Goal: Information Seeking & Learning: Learn about a topic

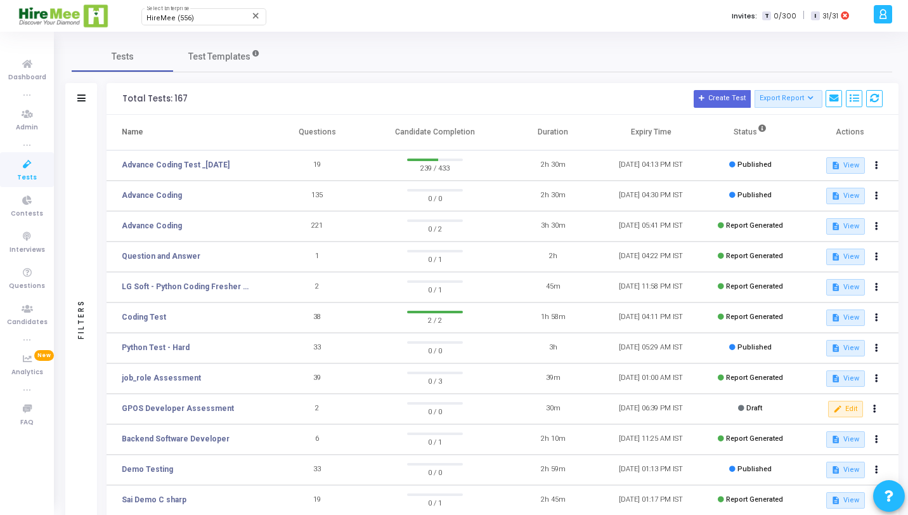
click at [18, 169] on icon at bounding box center [27, 165] width 27 height 16
click at [160, 18] on span "HireMee (556)" at bounding box center [170, 18] width 48 height 8
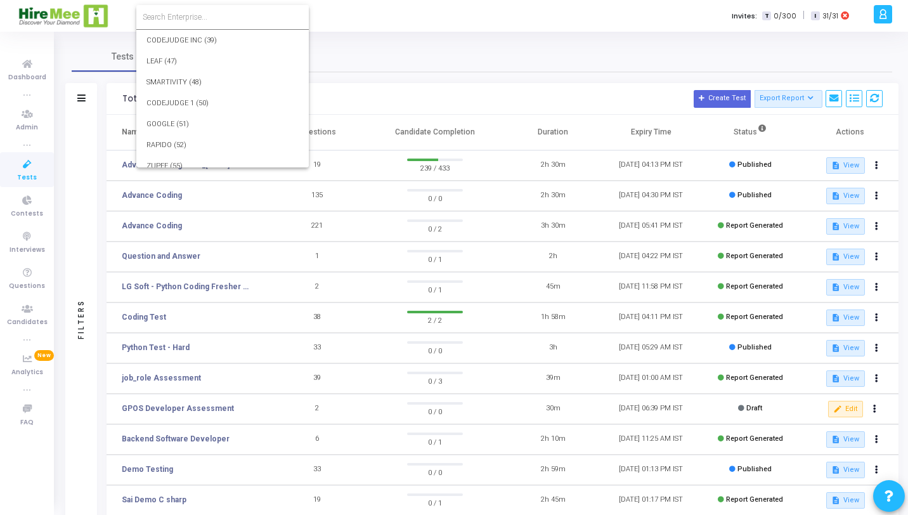
scroll to position [10209, 0]
click at [433, 43] on div at bounding box center [454, 257] width 908 height 515
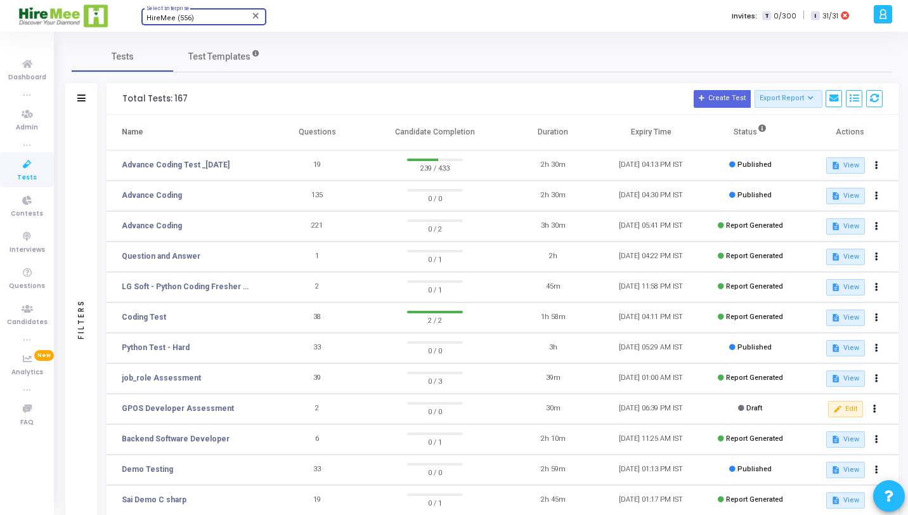
scroll to position [10185, 0]
click at [210, 165] on link "Advance Coding Test _22nd Aug" at bounding box center [176, 164] width 108 height 11
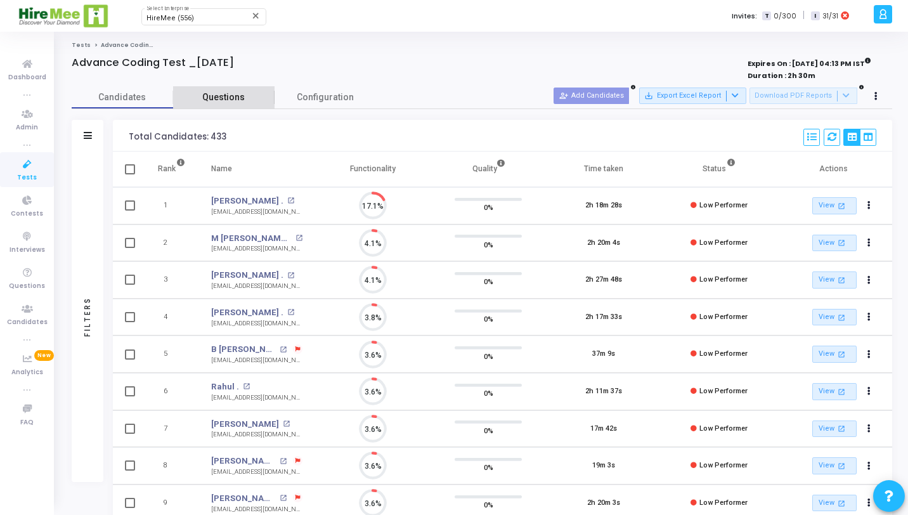
click at [221, 94] on span "Questions" at bounding box center [223, 97] width 101 height 13
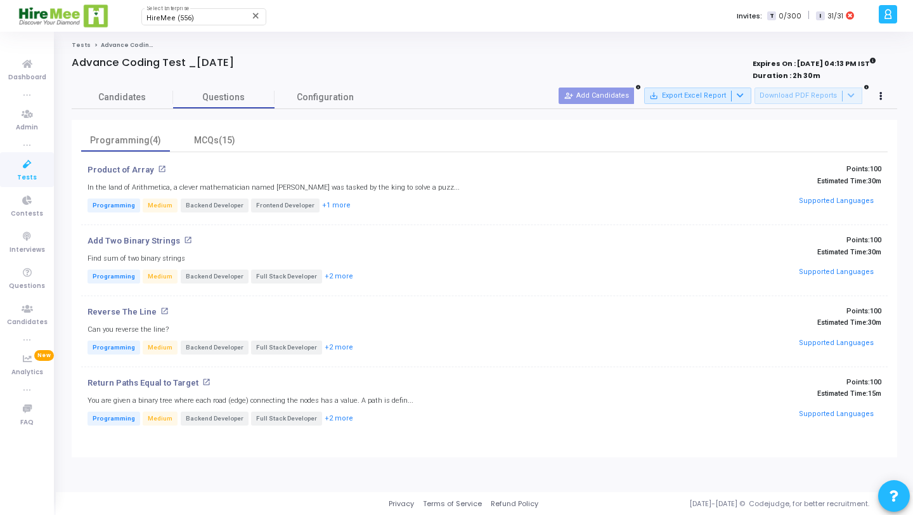
click at [20, 171] on icon at bounding box center [27, 165] width 27 height 16
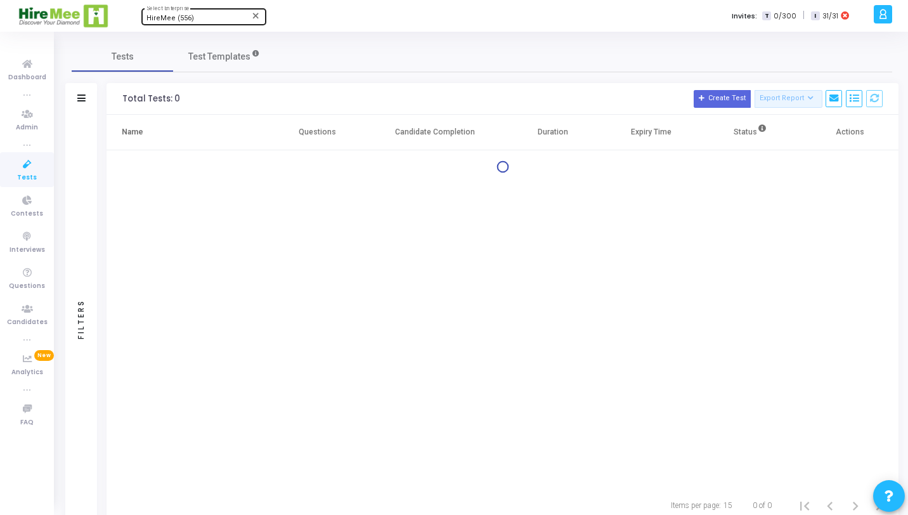
click at [184, 13] on div "HireMee (556) Select Enterprise" at bounding box center [203, 15] width 114 height 19
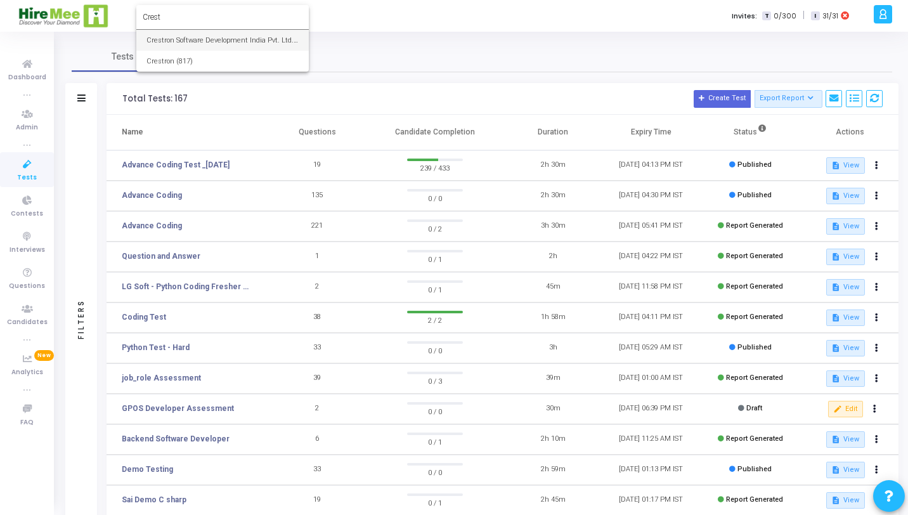
type input "Crest"
click at [200, 41] on span "Crestron Software Development India Pvt. Ltd. (644)" at bounding box center [222, 40] width 152 height 21
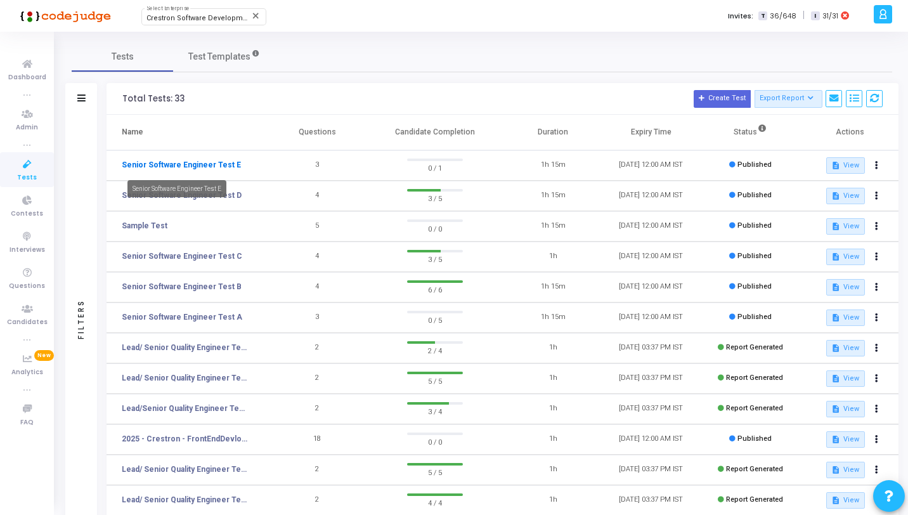
click at [214, 167] on link "Senior Software Engineer Test E" at bounding box center [181, 164] width 119 height 11
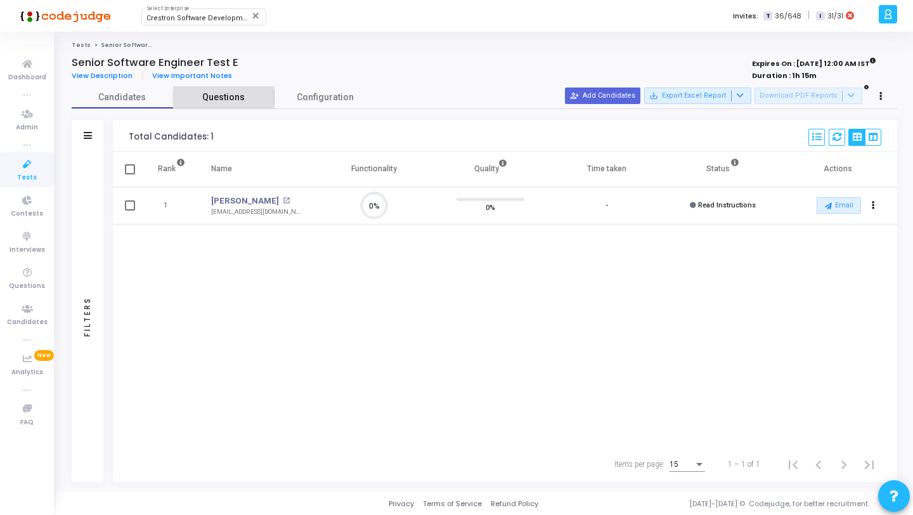
click at [222, 99] on span "Questions" at bounding box center [223, 97] width 101 height 13
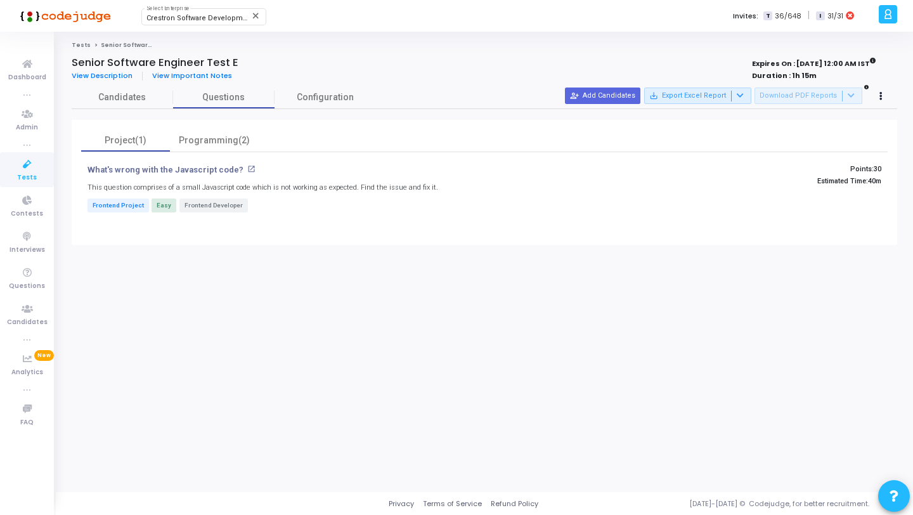
click at [247, 167] on mat-icon "open_in_new" at bounding box center [251, 169] width 8 height 8
click at [211, 16] on span "Crestron Software Development India Pvt. Ltd. (644)" at bounding box center [232, 18] width 172 height 8
type input "916"
click at [368, 12] on div at bounding box center [456, 257] width 913 height 515
click at [239, 18] on span "Crestron Software Development India Pvt. Ltd. (644)" at bounding box center [232, 18] width 172 height 8
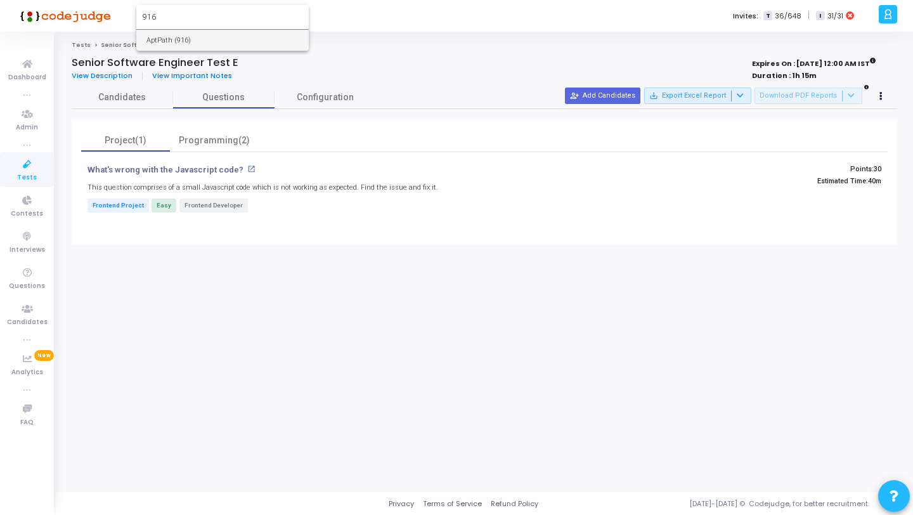
type input "916"
click at [225, 41] on span "AptPath (916)" at bounding box center [222, 40] width 152 height 21
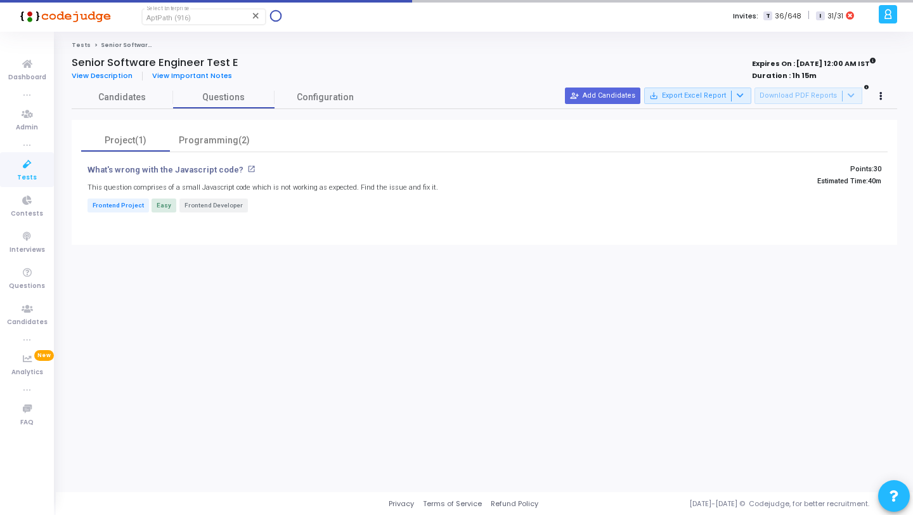
click at [24, 166] on icon at bounding box center [27, 165] width 27 height 16
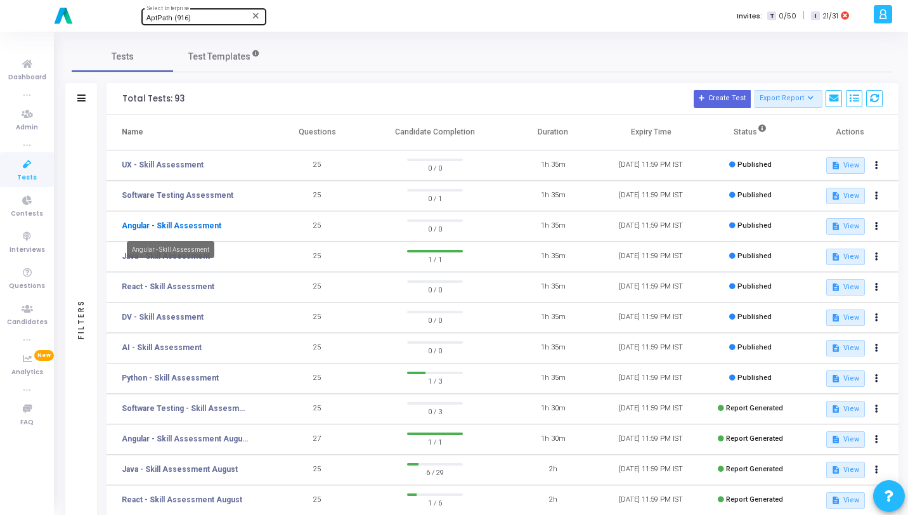
click at [178, 230] on link "Angular - Skill Assessment" at bounding box center [172, 225] width 100 height 11
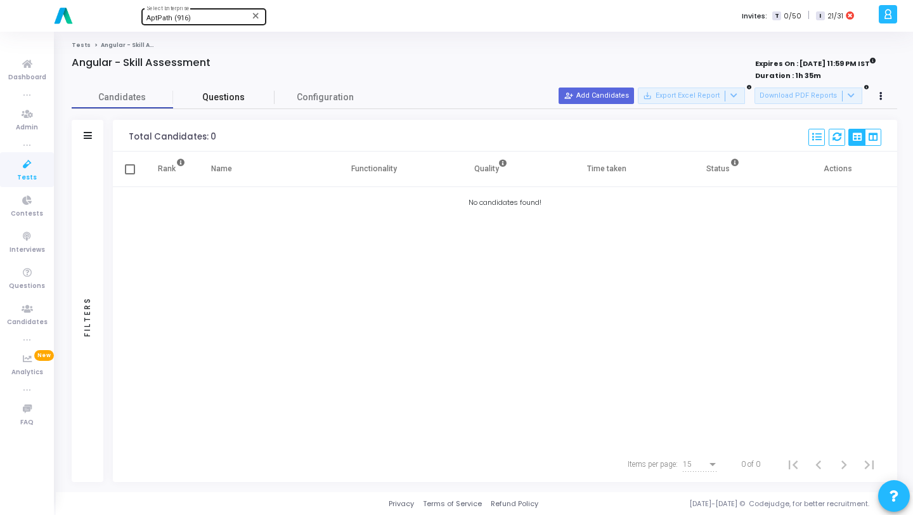
click at [193, 94] on span "Questions" at bounding box center [223, 97] width 101 height 13
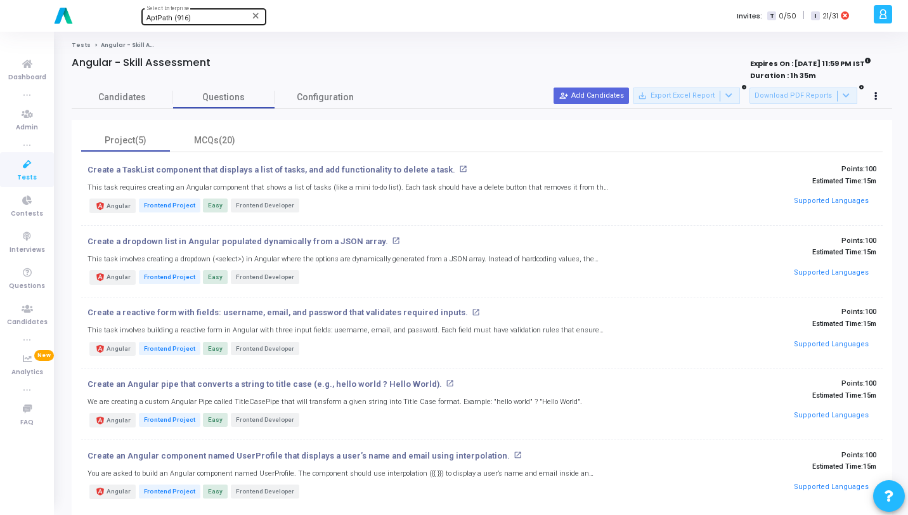
click at [459, 169] on mat-icon "open_in_new" at bounding box center [463, 169] width 8 height 8
click at [144, 104] on link "Candidates" at bounding box center [122, 97] width 101 height 22
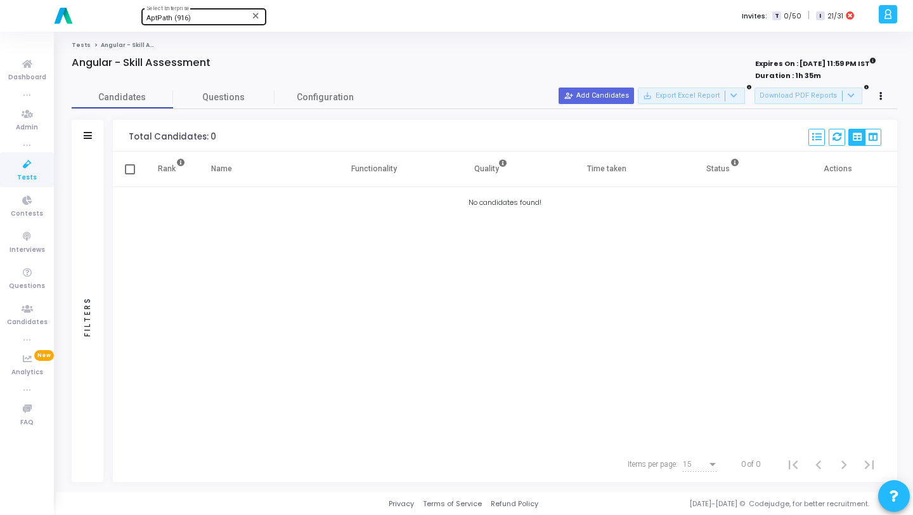
click at [21, 169] on icon at bounding box center [27, 165] width 27 height 16
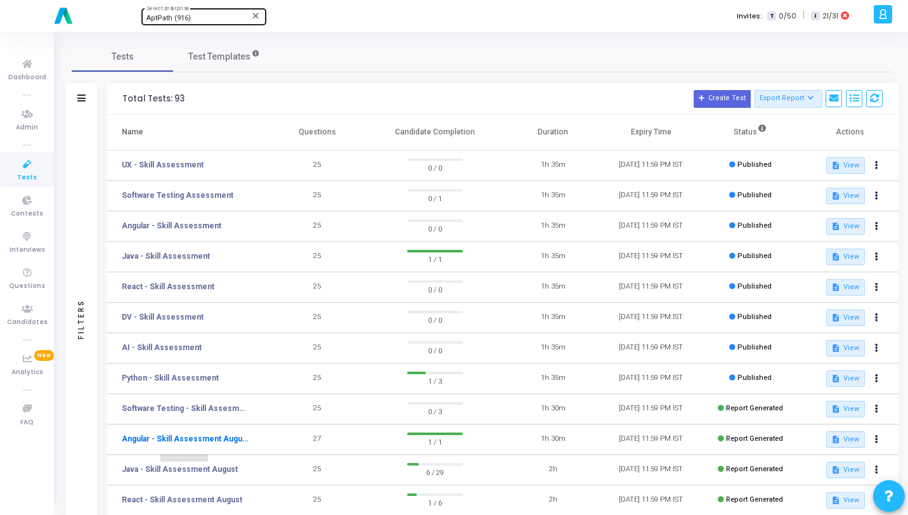
click at [207, 439] on link "Angular - Skill Assessment August" at bounding box center [185, 438] width 127 height 11
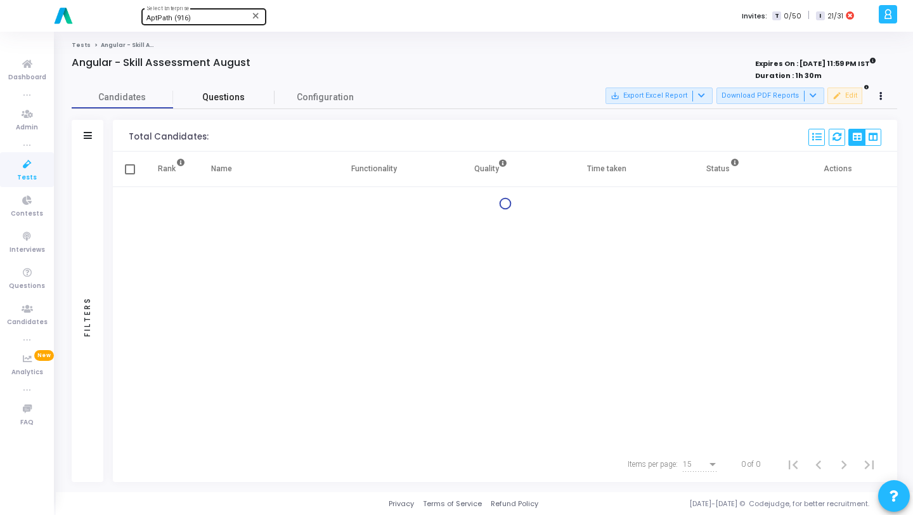
click at [237, 100] on span "Questions" at bounding box center [223, 97] width 101 height 13
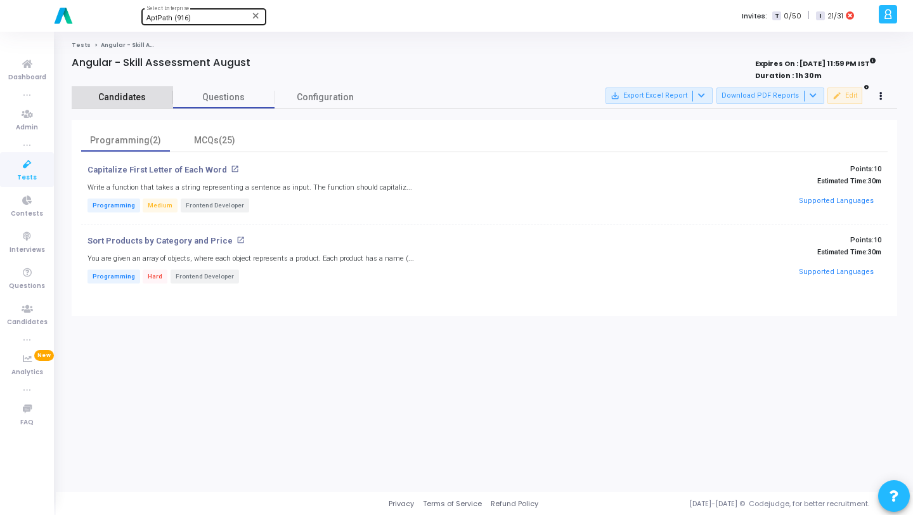
click at [129, 94] on span "Candidates" at bounding box center [122, 97] width 101 height 13
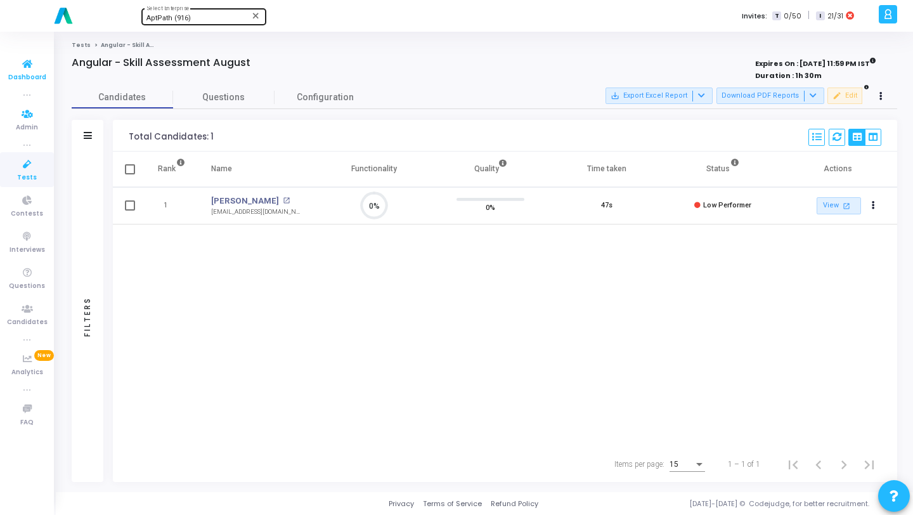
click at [31, 69] on icon at bounding box center [27, 64] width 27 height 16
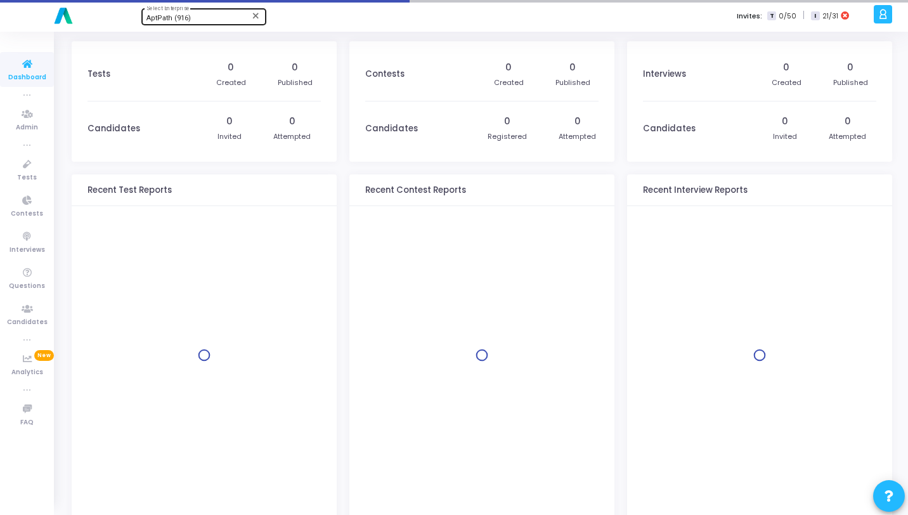
click at [196, 12] on div "AptPath (916) Select Enterprise" at bounding box center [203, 15] width 114 height 19
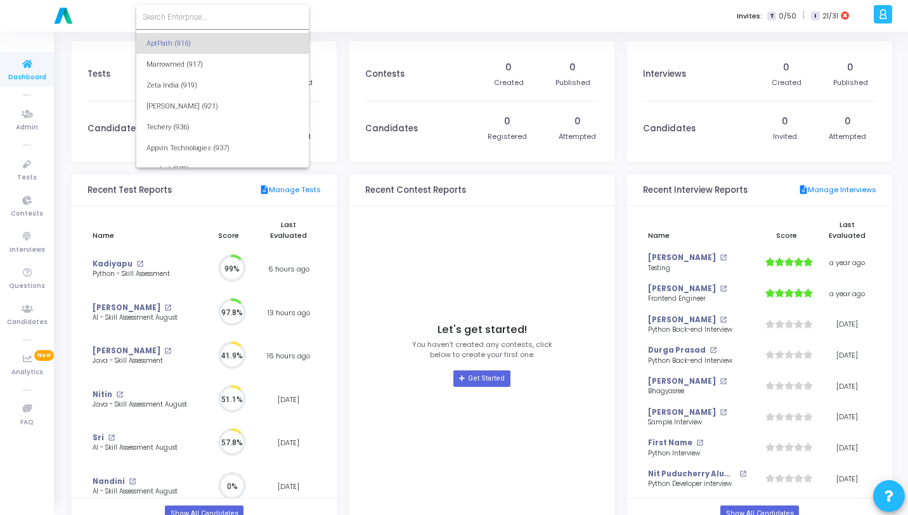
scroll to position [6, 6]
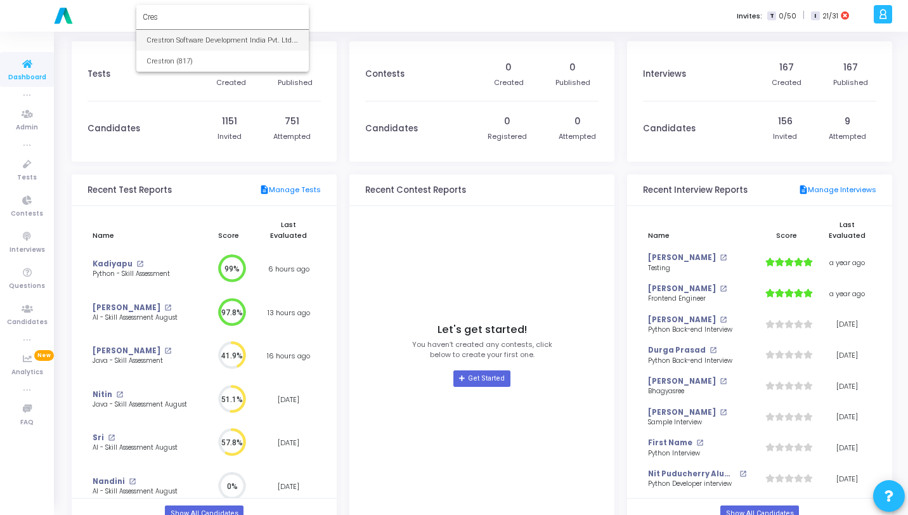
type input "Cres"
click at [210, 39] on span "Crestron Software Development India Pvt. Ltd. (644)" at bounding box center [222, 40] width 152 height 21
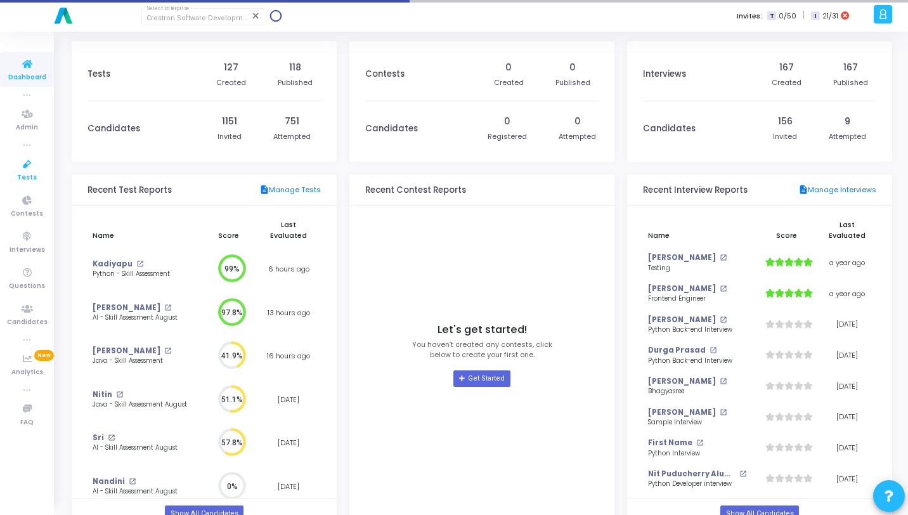
click at [42, 167] on link "Tests" at bounding box center [27, 169] width 54 height 35
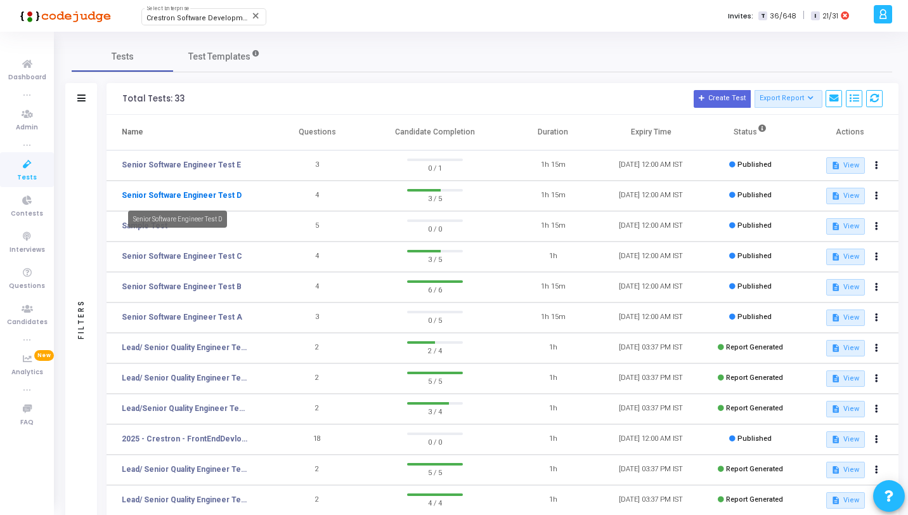
click at [205, 198] on link "Senior Software Engineer Test D" at bounding box center [182, 195] width 120 height 11
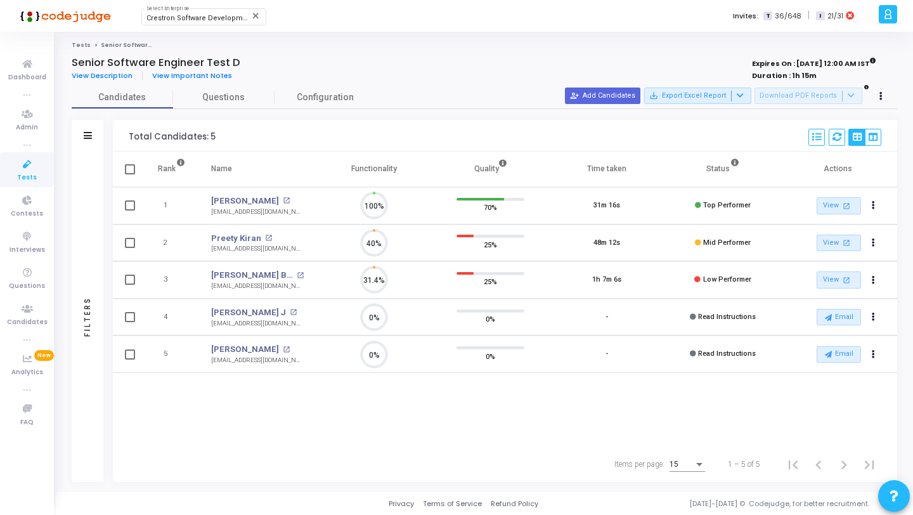
scroll to position [27, 32]
click at [234, 89] on link "Questions" at bounding box center [223, 97] width 101 height 22
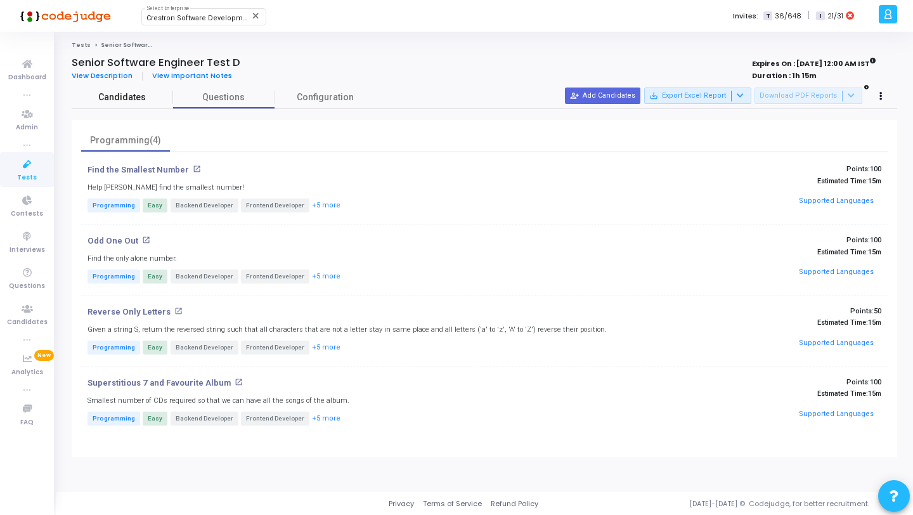
click at [129, 101] on span "Candidates" at bounding box center [122, 97] width 101 height 13
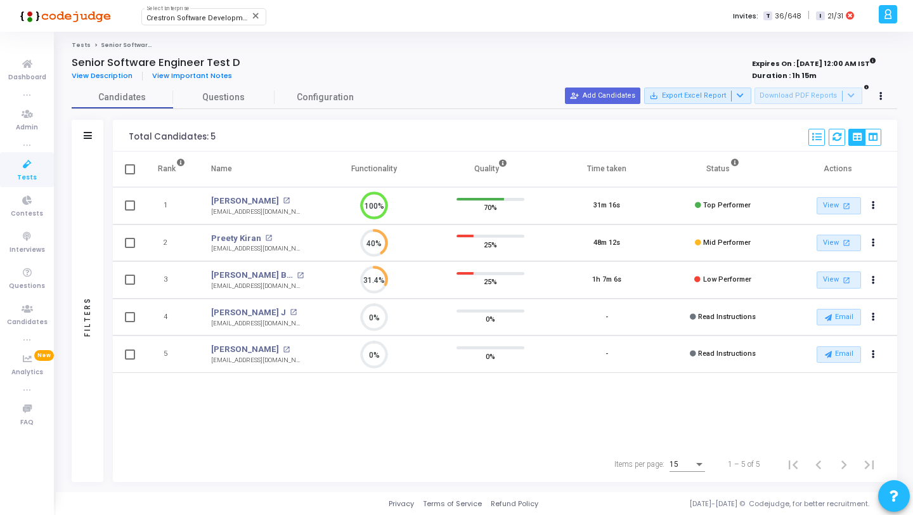
click at [31, 166] on icon at bounding box center [27, 165] width 27 height 16
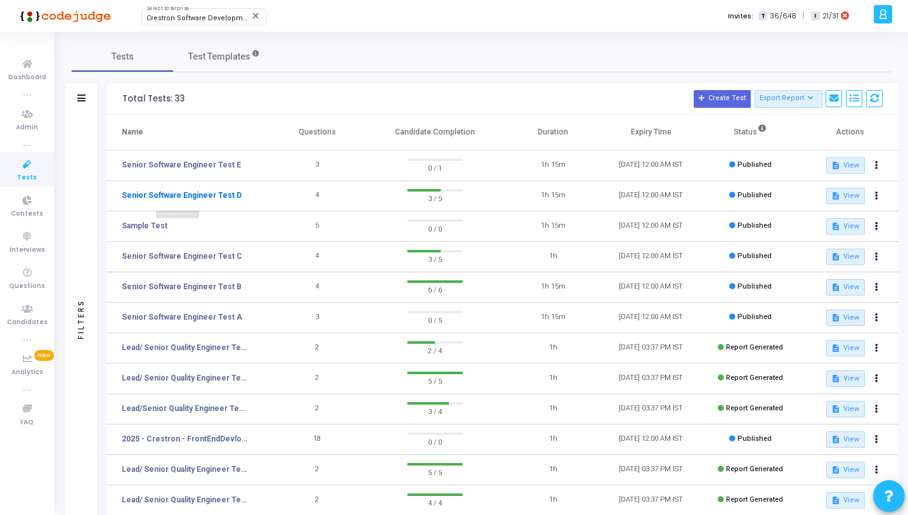
click at [222, 193] on link "Senior Software Engineer Test D" at bounding box center [182, 195] width 120 height 11
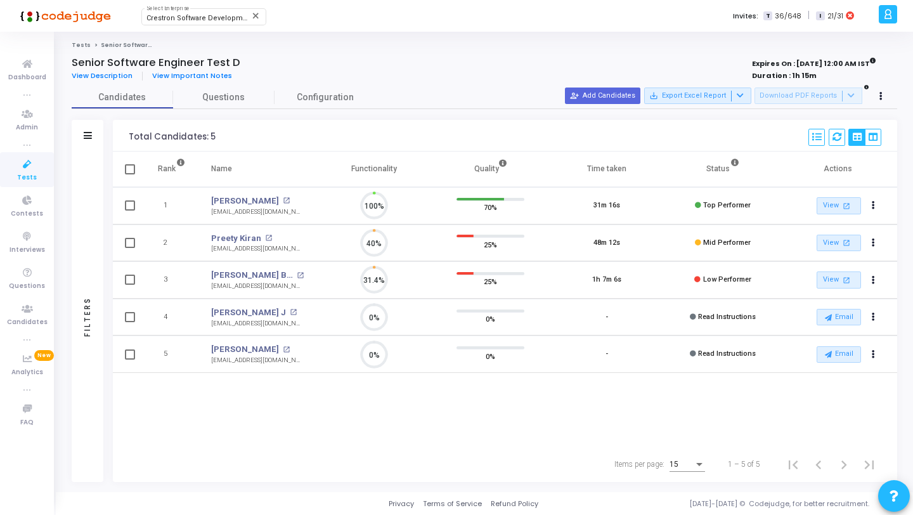
scroll to position [27, 32]
click at [217, 96] on span "Questions" at bounding box center [223, 97] width 101 height 13
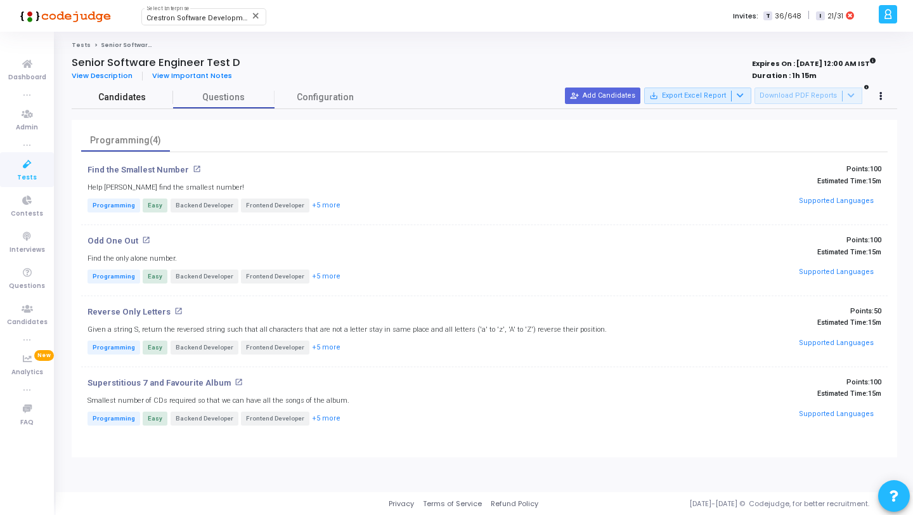
click at [139, 101] on span "Candidates" at bounding box center [122, 97] width 101 height 13
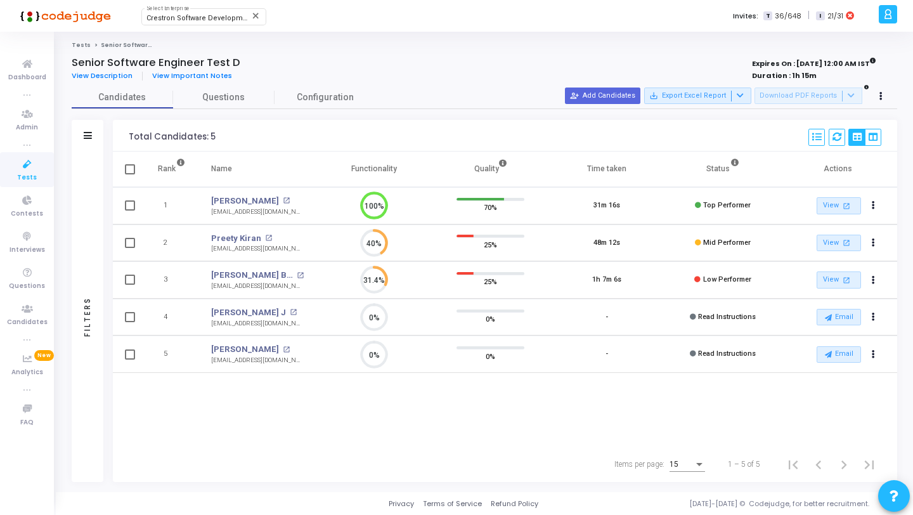
click at [40, 160] on link "Tests" at bounding box center [27, 169] width 54 height 35
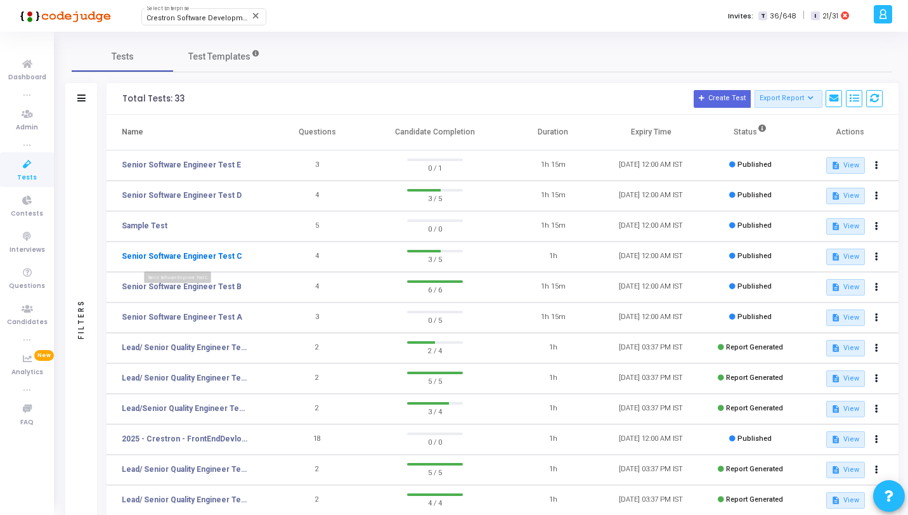
click at [227, 259] on link "Senior Software Engineer Test C" at bounding box center [182, 255] width 120 height 11
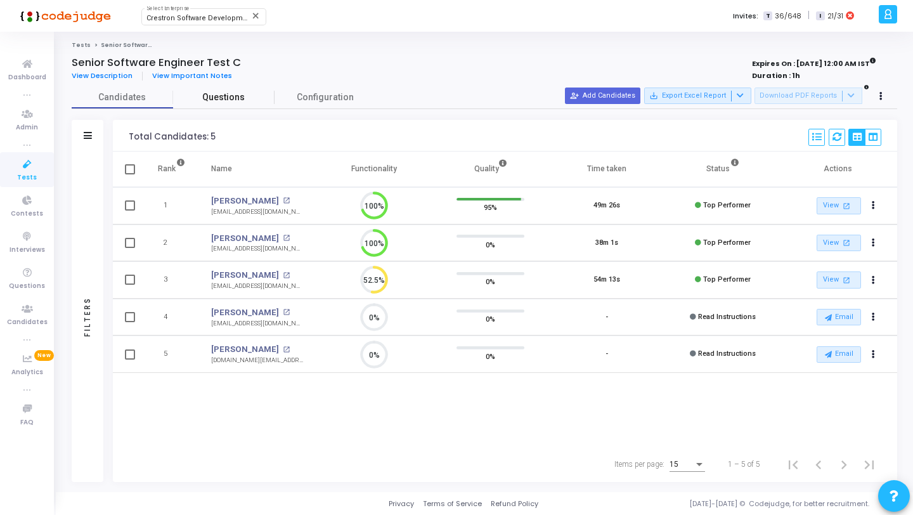
click at [231, 94] on span "Questions" at bounding box center [223, 97] width 101 height 13
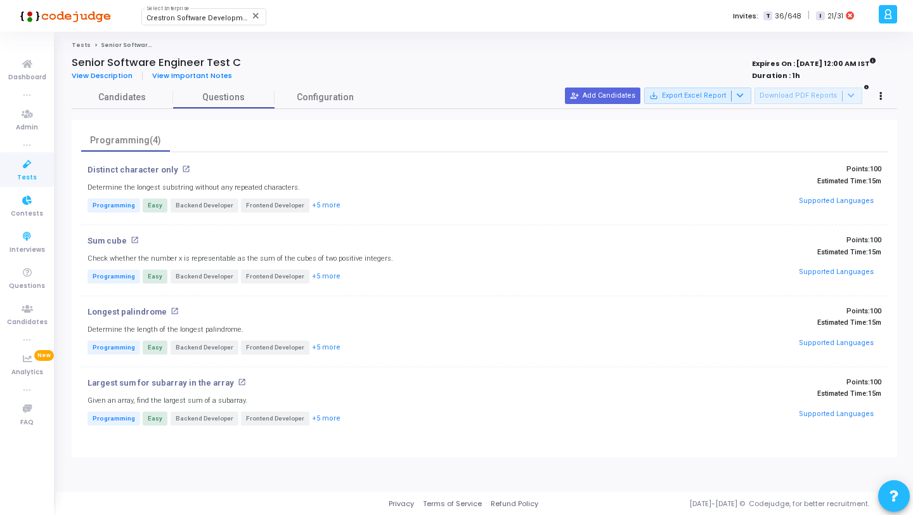
click at [29, 172] on span "Tests" at bounding box center [27, 177] width 20 height 11
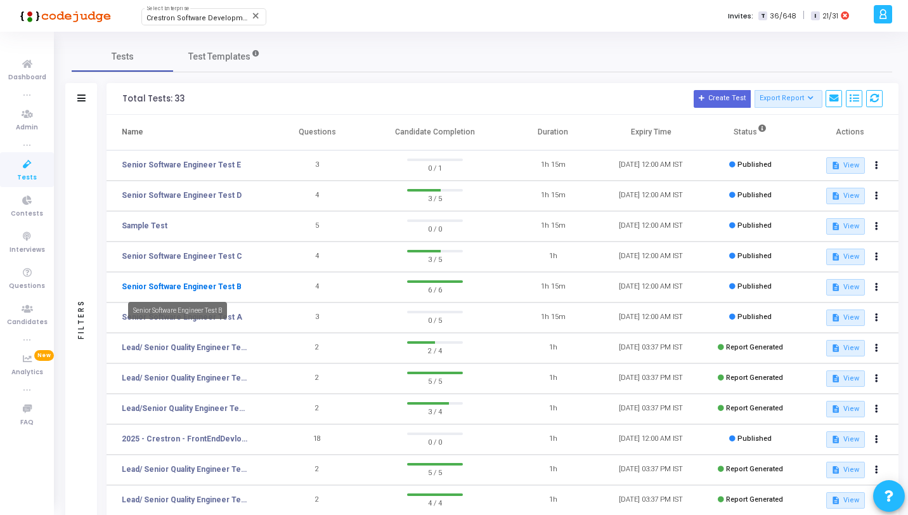
click at [211, 285] on link "Senior Software Engineer Test B" at bounding box center [182, 286] width 120 height 11
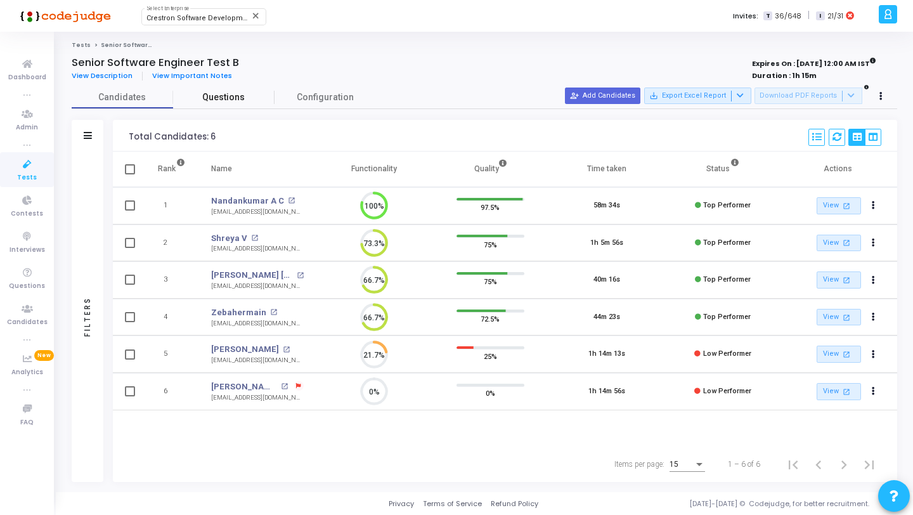
click at [226, 88] on link "Questions" at bounding box center [223, 97] width 101 height 22
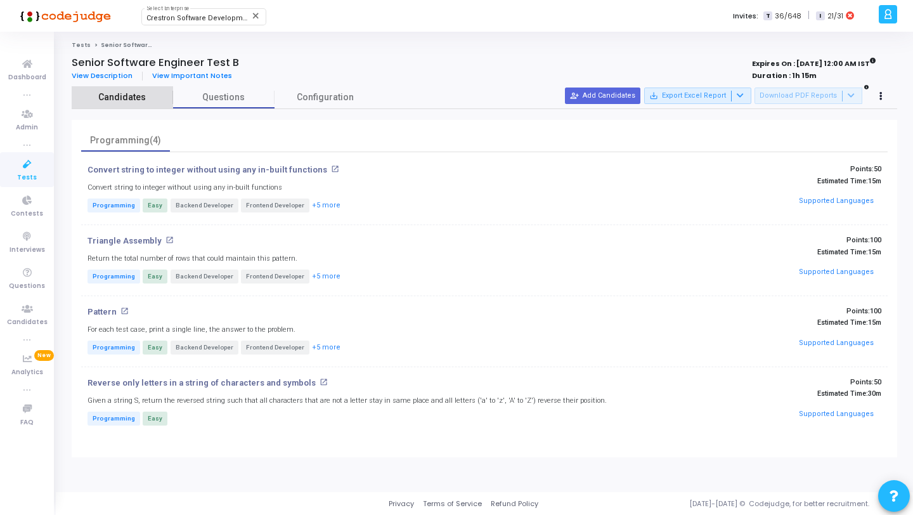
click at [136, 98] on span "Candidates" at bounding box center [122, 97] width 101 height 13
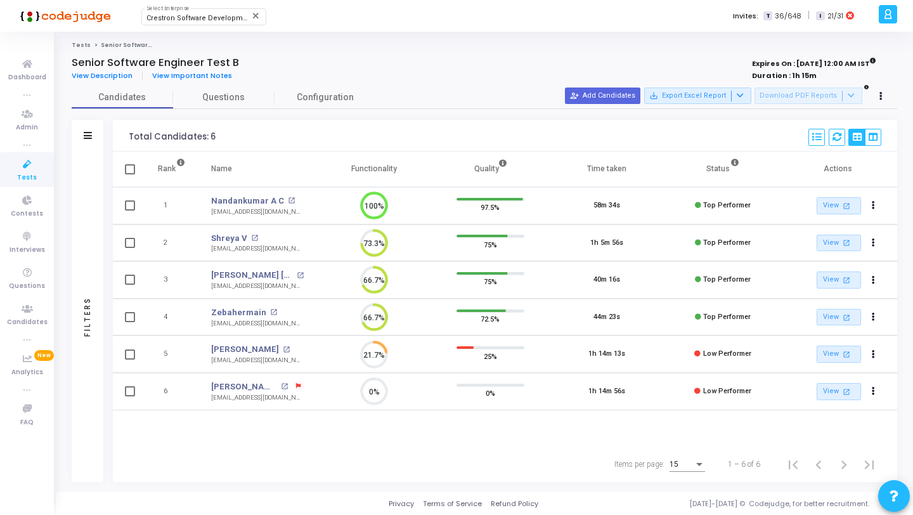
click at [39, 163] on icon at bounding box center [27, 165] width 27 height 16
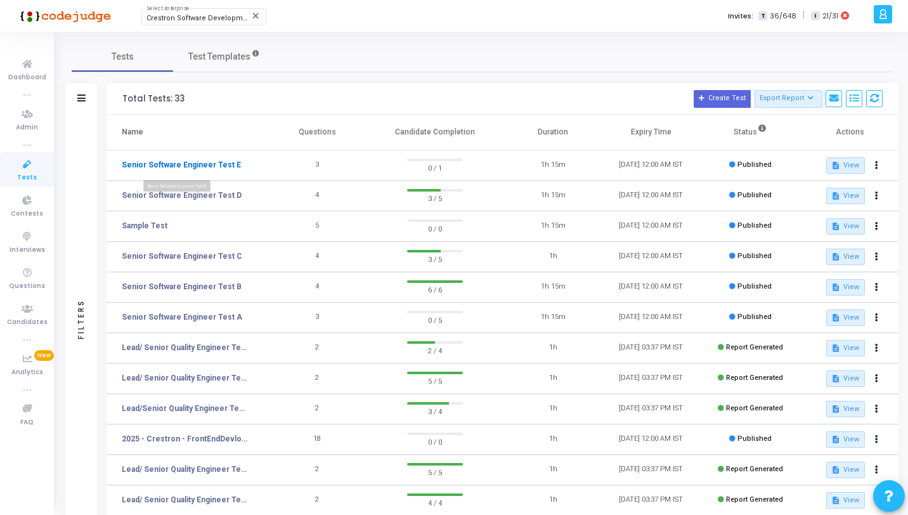
click at [174, 169] on link "Senior Software Engineer Test E" at bounding box center [181, 164] width 119 height 11
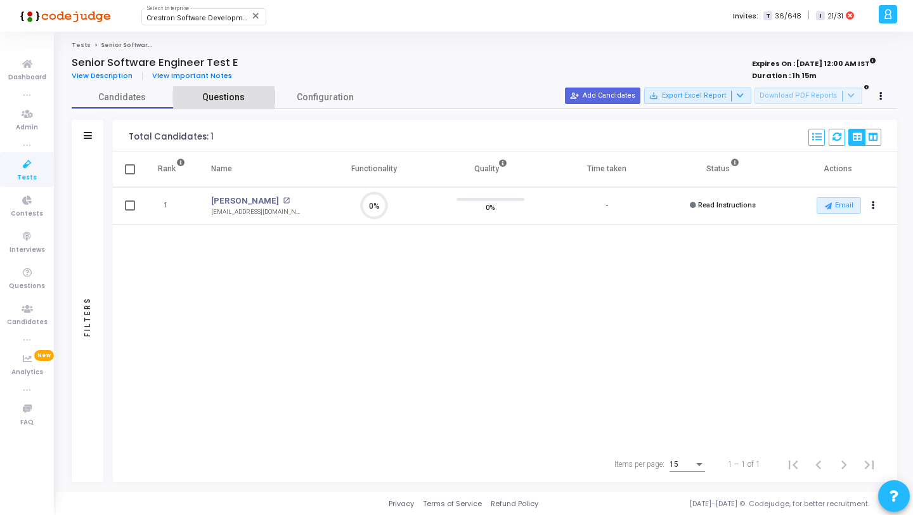
click at [212, 94] on span "Questions" at bounding box center [223, 97] width 101 height 13
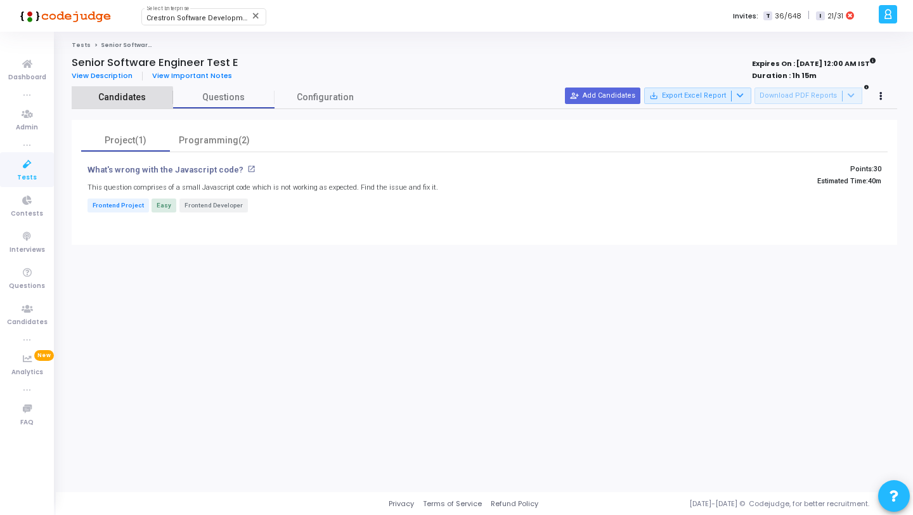
click at [114, 100] on span "Candidates" at bounding box center [122, 97] width 101 height 13
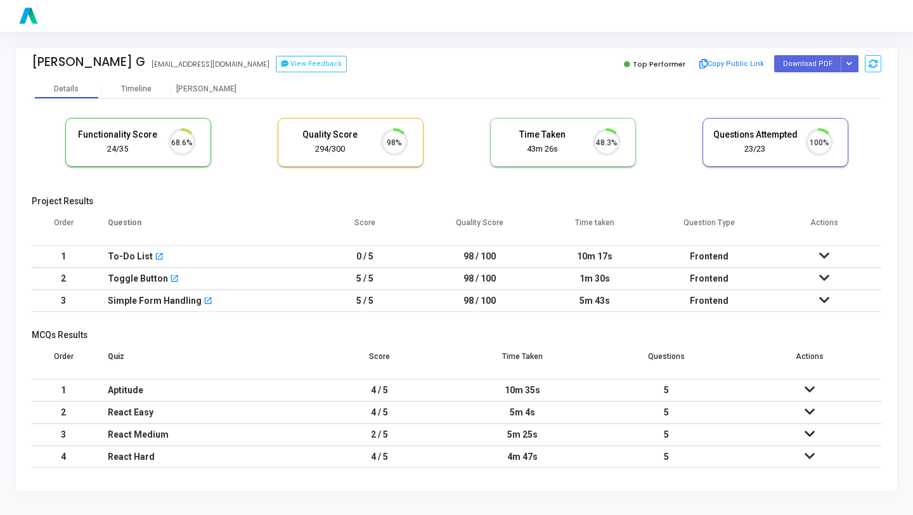
scroll to position [27, 32]
click at [122, 88] on div "Timeline" at bounding box center [136, 89] width 30 height 10
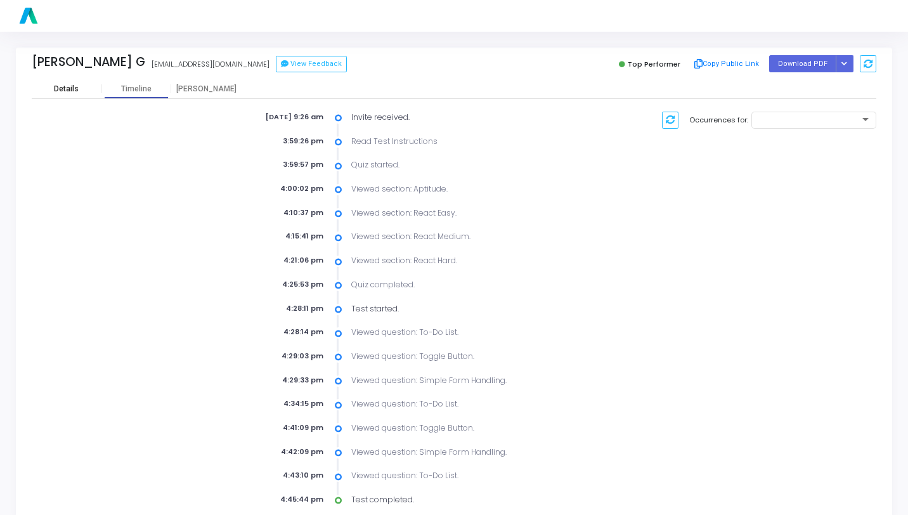
click at [74, 89] on div "Details" at bounding box center [66, 89] width 25 height 10
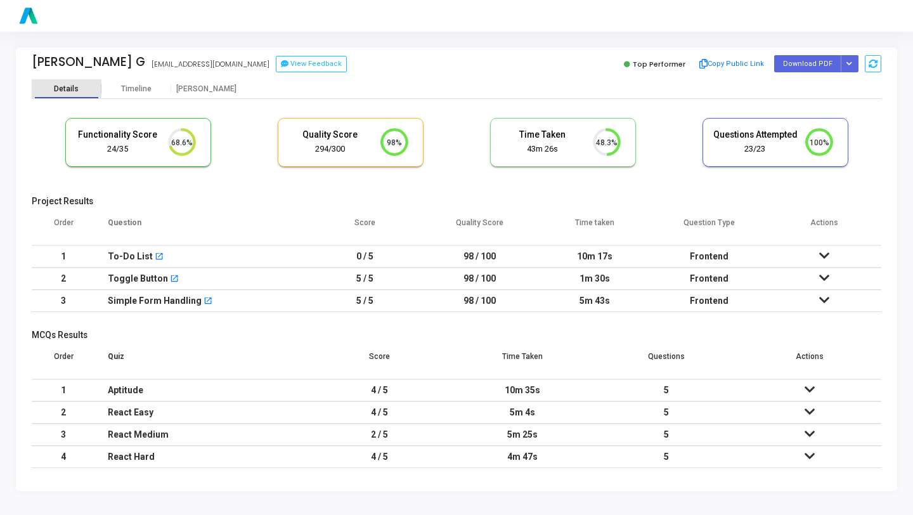
scroll to position [6, 6]
